Goal: Use online tool/utility: Utilize a website feature to perform a specific function

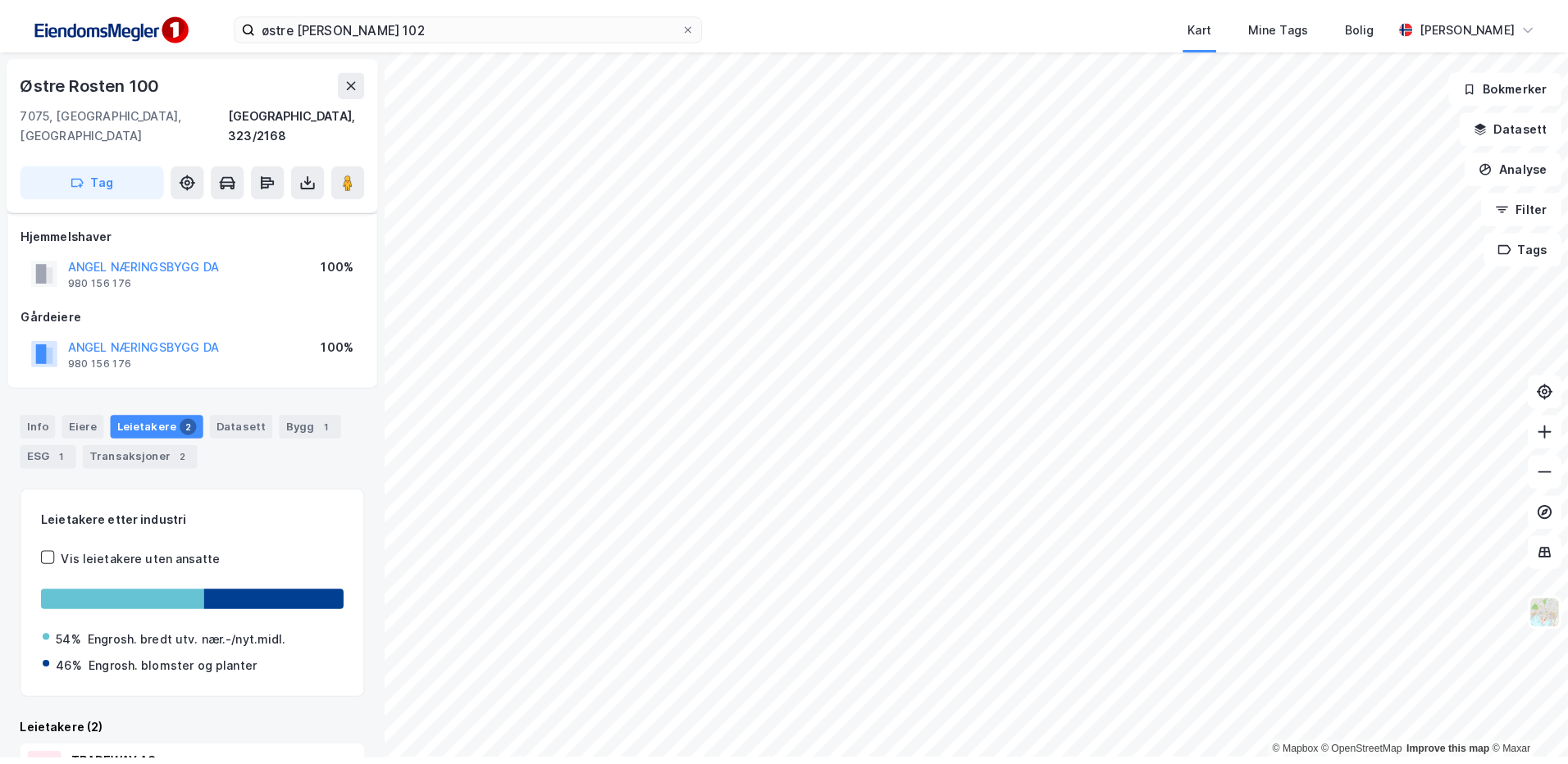
scroll to position [56, 0]
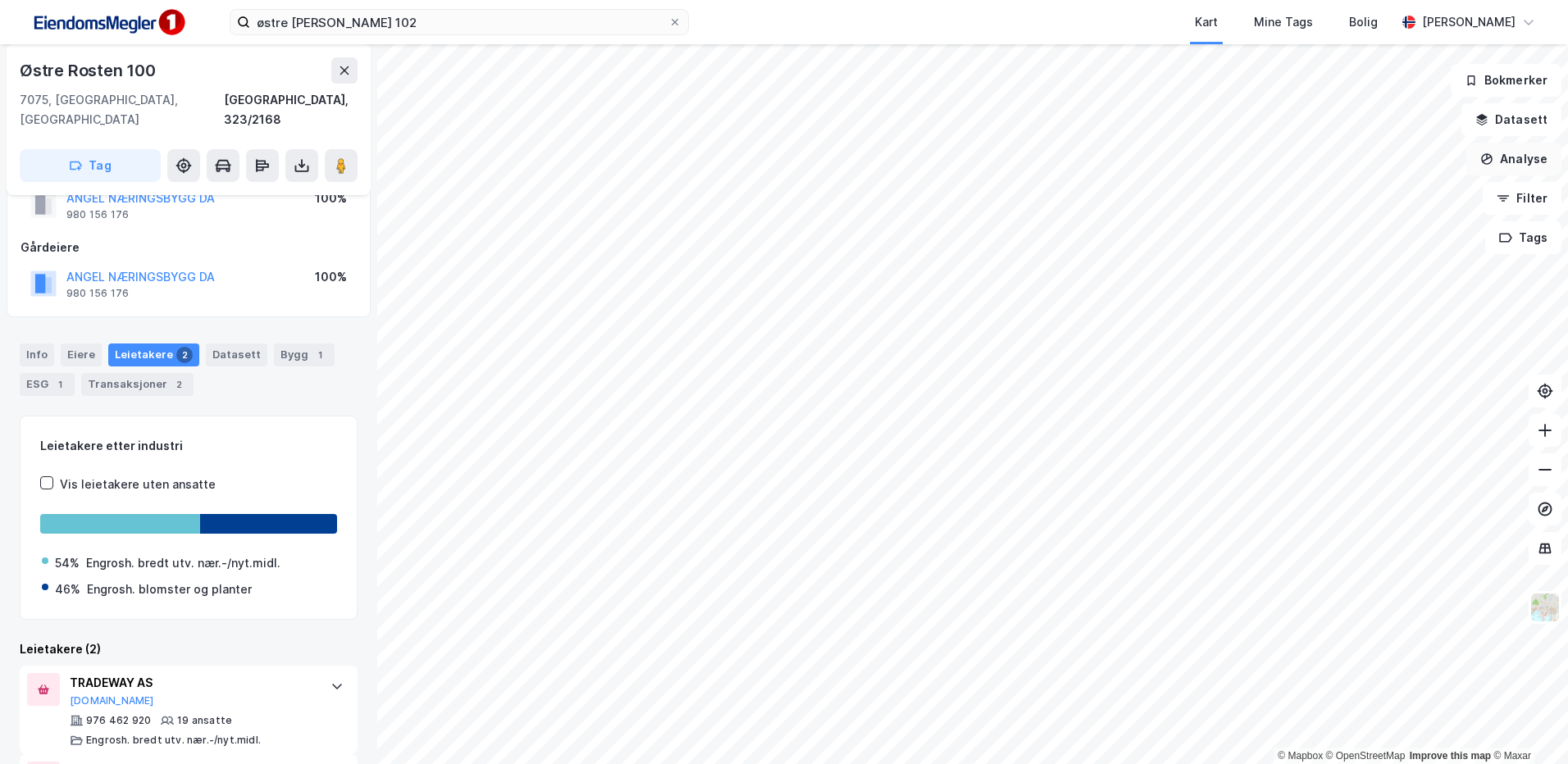
click at [1518, 155] on button "Analyse" at bounding box center [1513, 159] width 95 height 33
click at [1352, 160] on div "Mål avstand" at bounding box center [1371, 160] width 143 height 14
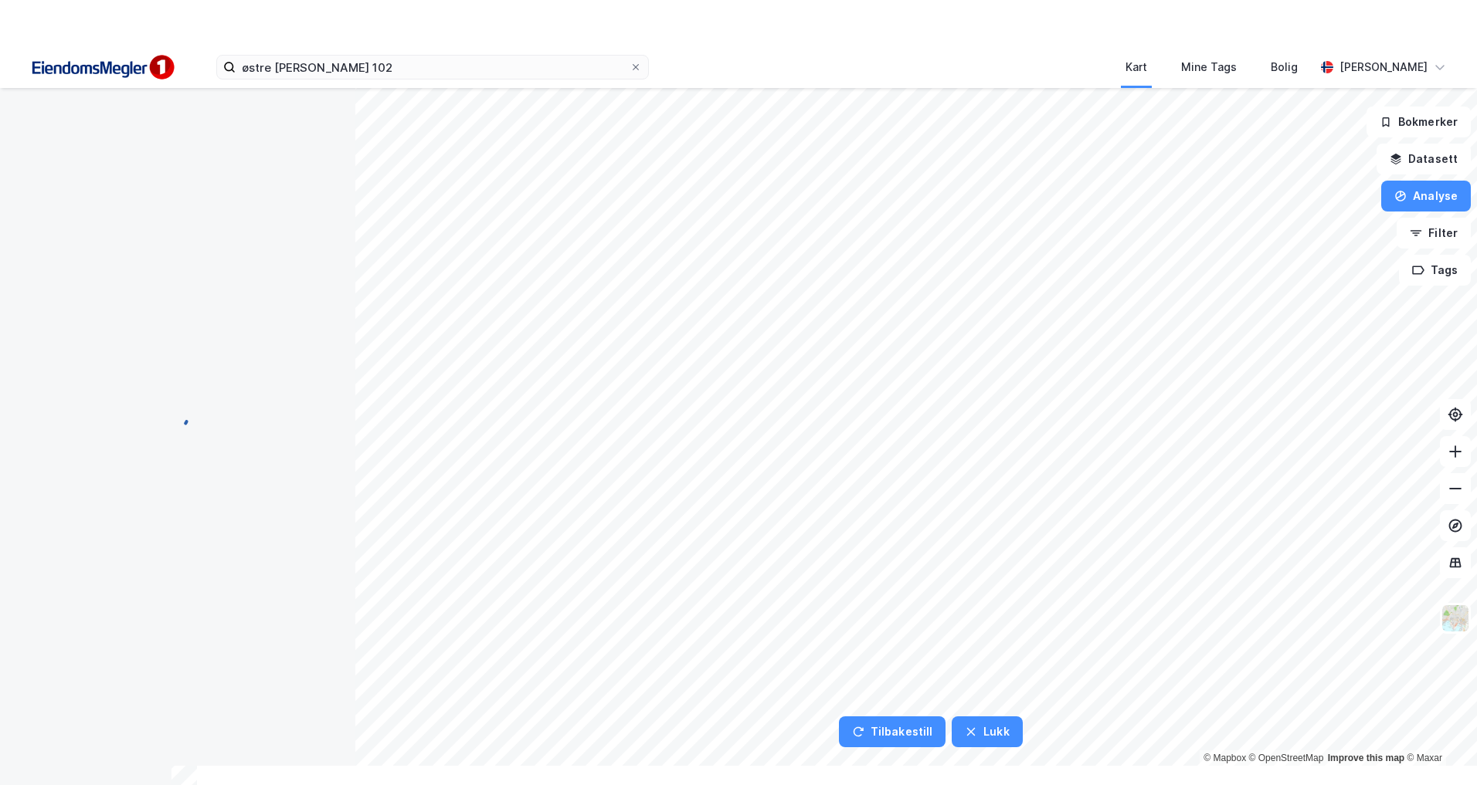
scroll to position [0, 0]
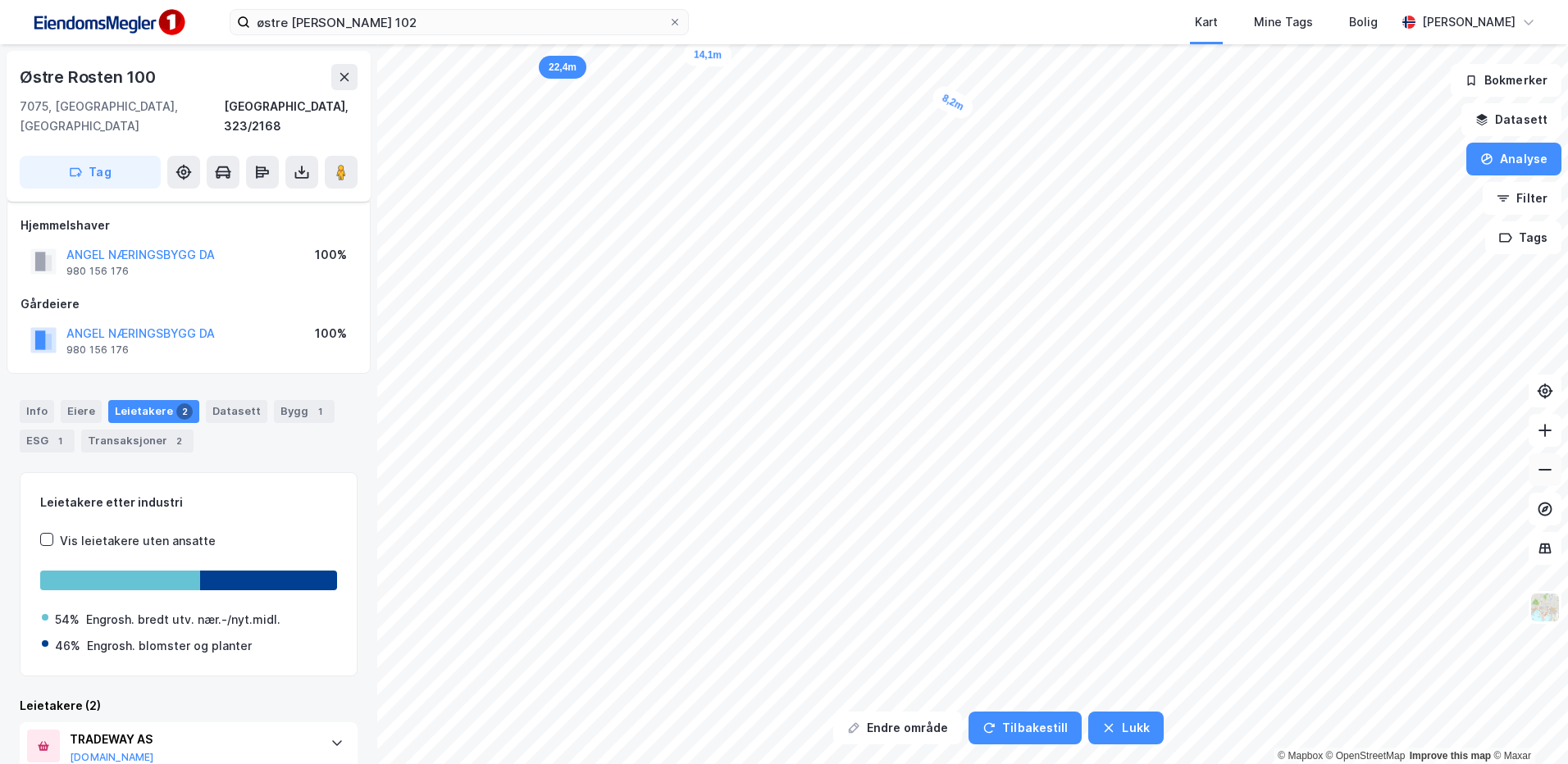
click at [1531, 481] on button at bounding box center [1545, 470] width 33 height 33
click at [1538, 475] on icon at bounding box center [1545, 470] width 17 height 17
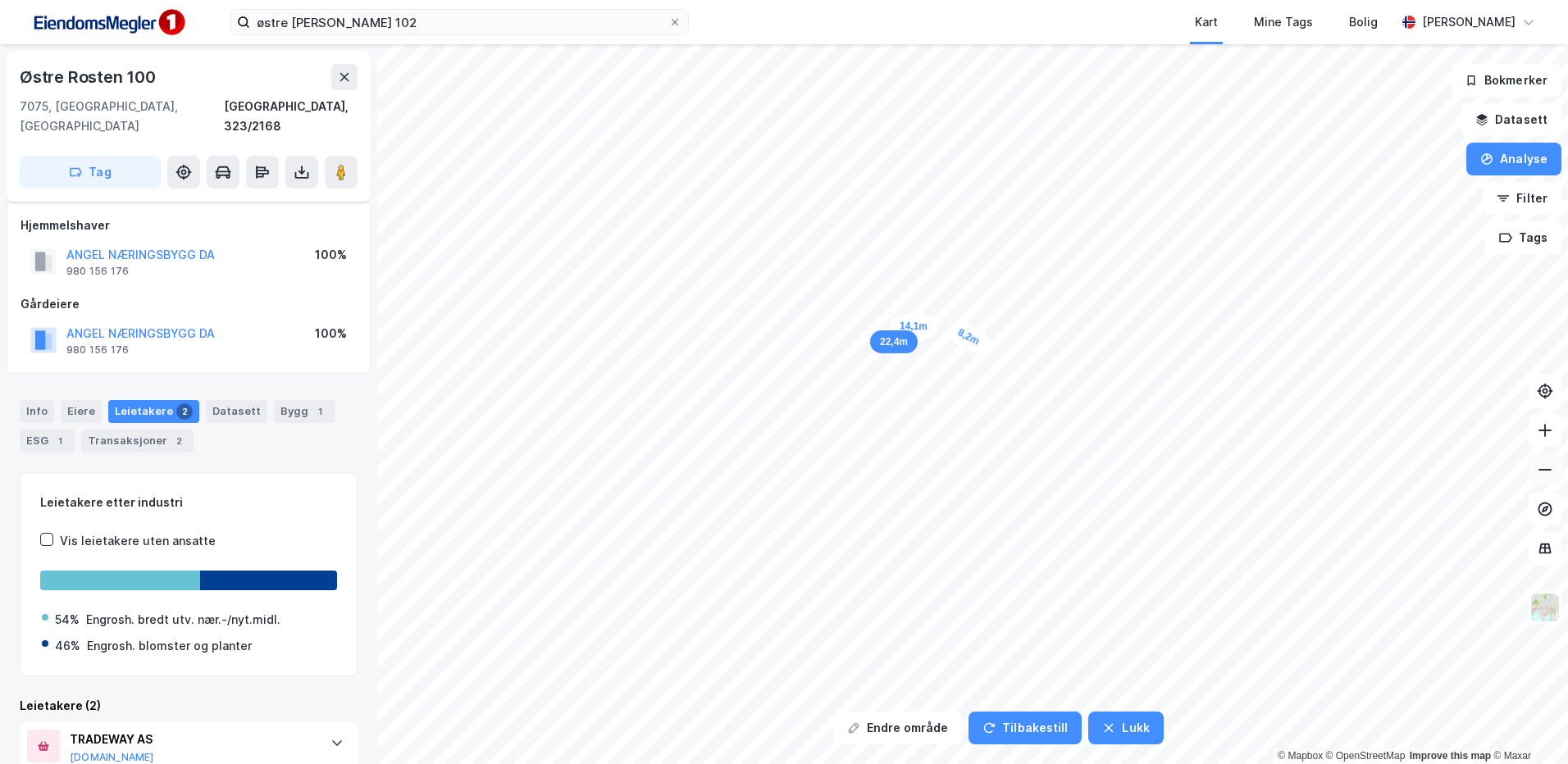
click at [1538, 475] on icon at bounding box center [1545, 470] width 17 height 17
click at [1538, 431] on icon at bounding box center [1545, 430] width 17 height 17
click at [1017, 727] on button "Tilbakestill" at bounding box center [1025, 728] width 113 height 33
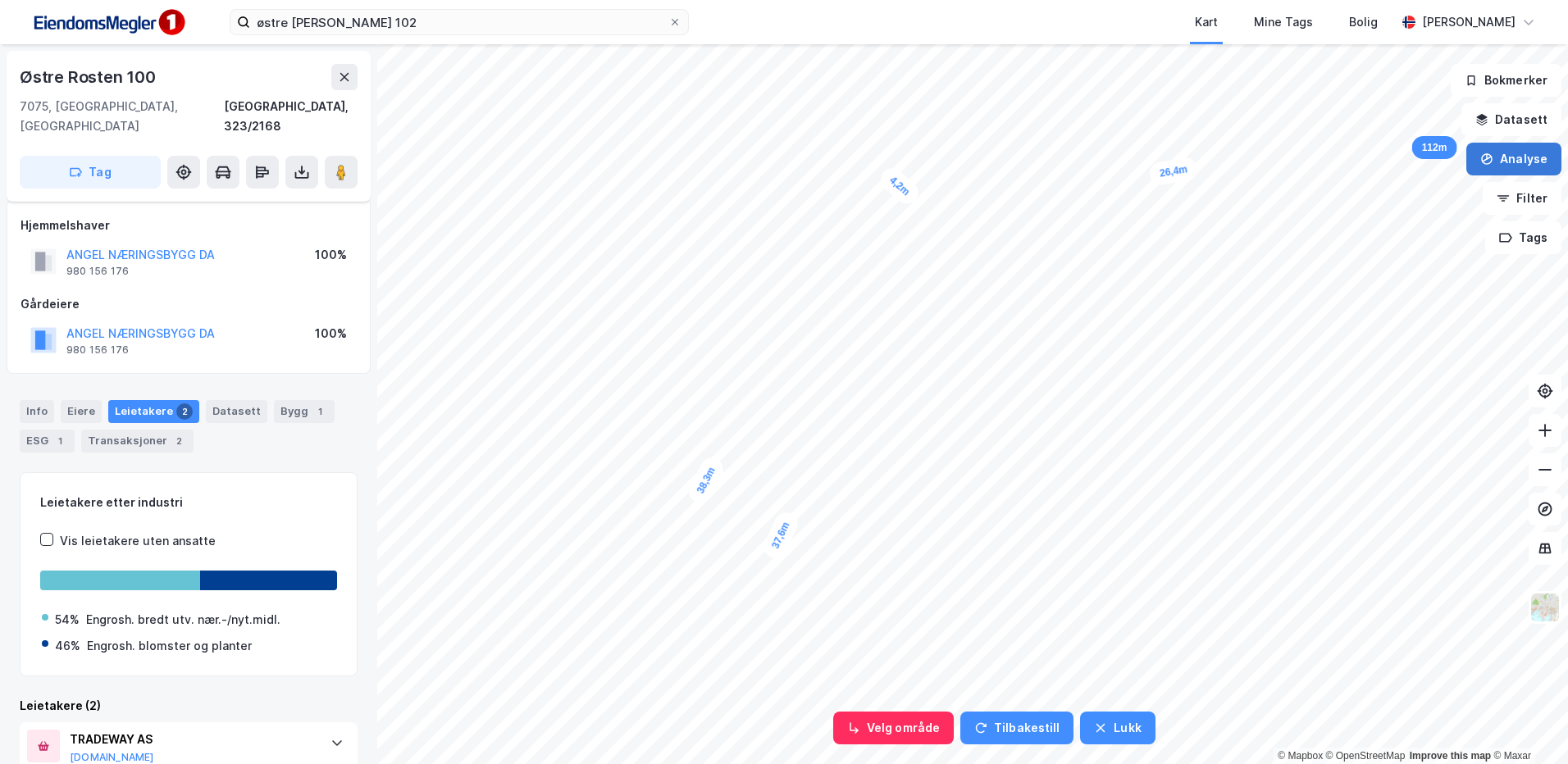
click at [1496, 159] on button "Analyse" at bounding box center [1513, 159] width 95 height 33
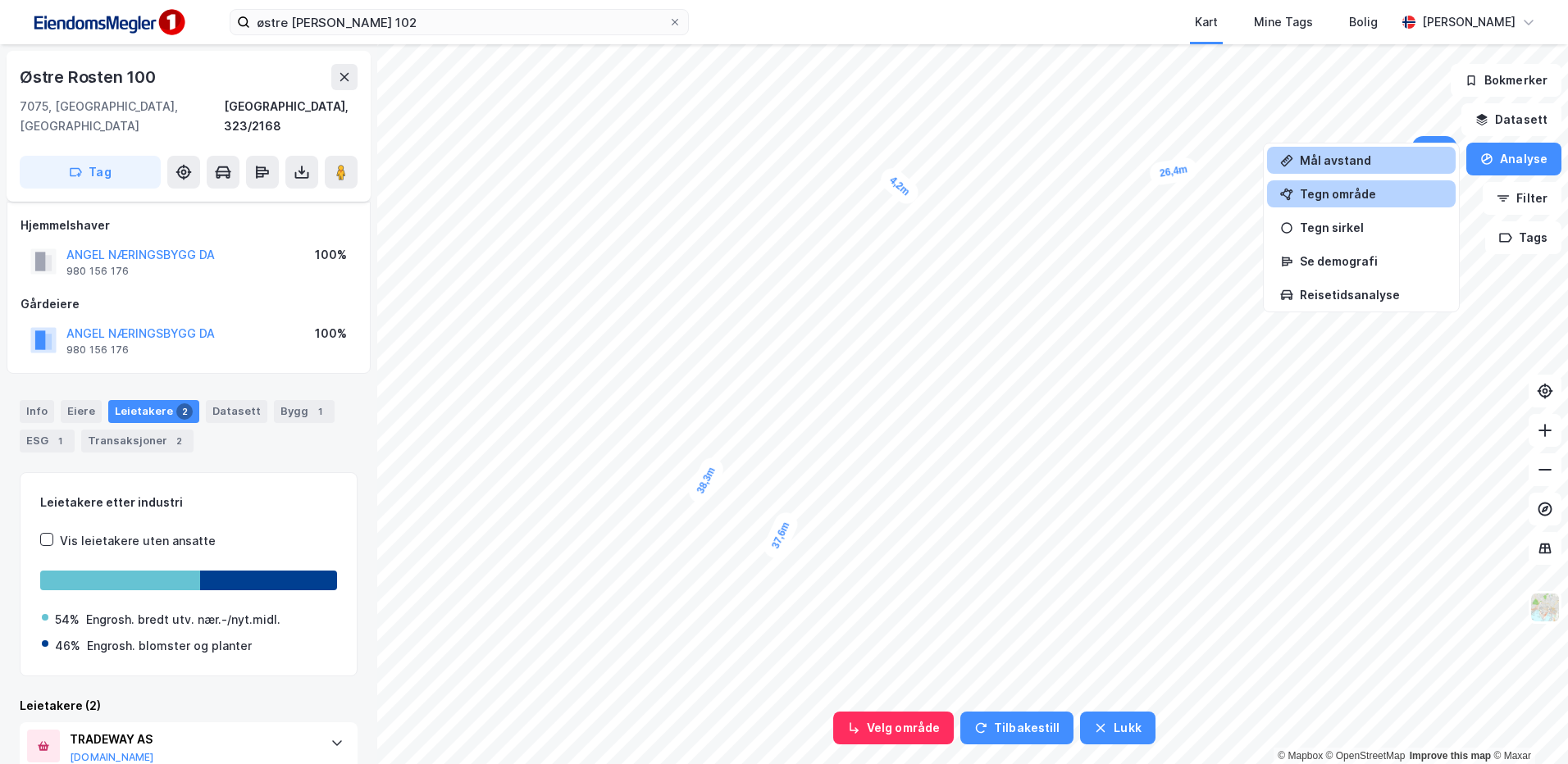
click at [1383, 201] on div "Tegn område" at bounding box center [1361, 194] width 189 height 27
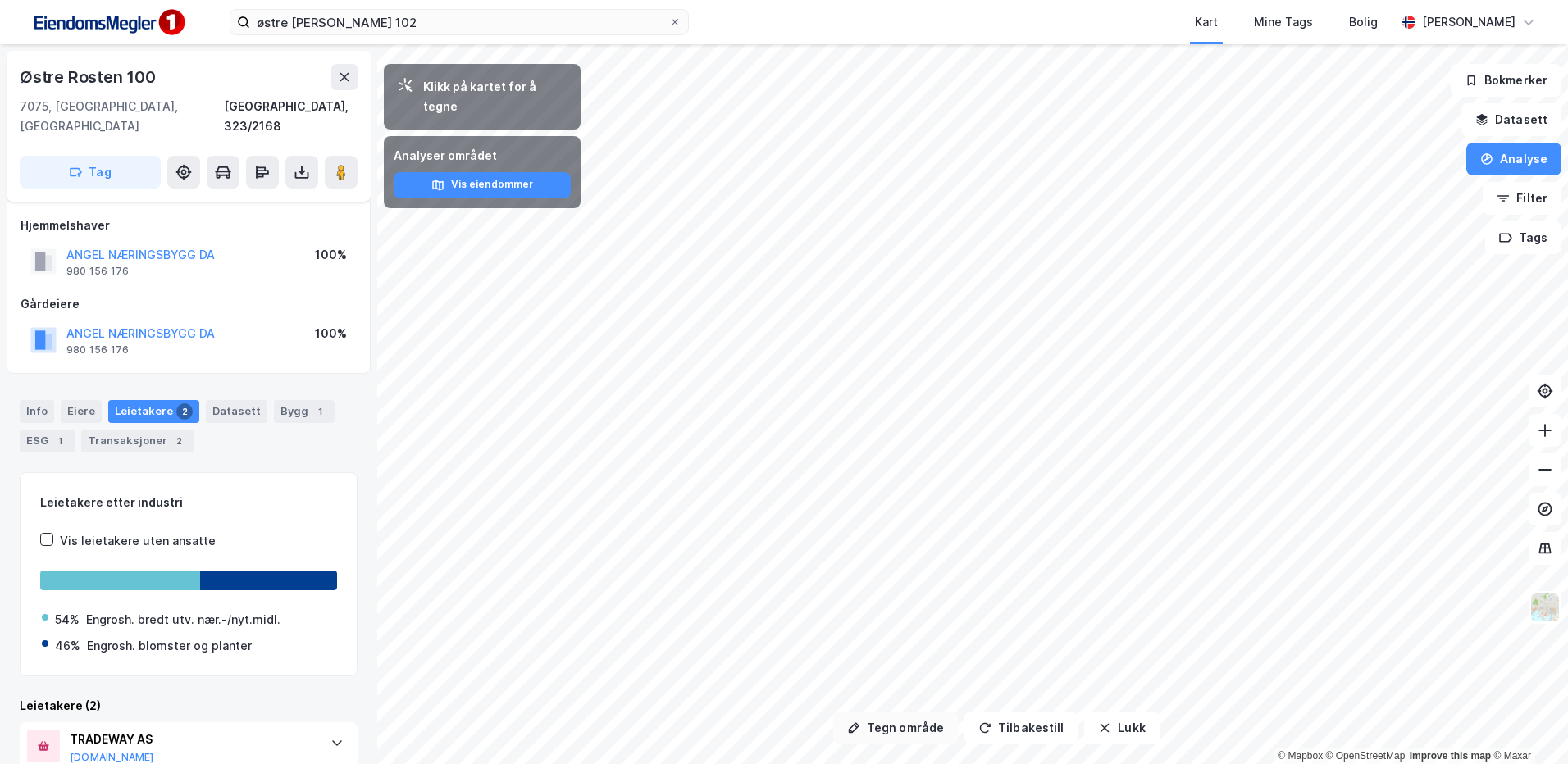
click at [887, 729] on button "Tegn område" at bounding box center [895, 728] width 125 height 33
